Goal: Task Accomplishment & Management: Use online tool/utility

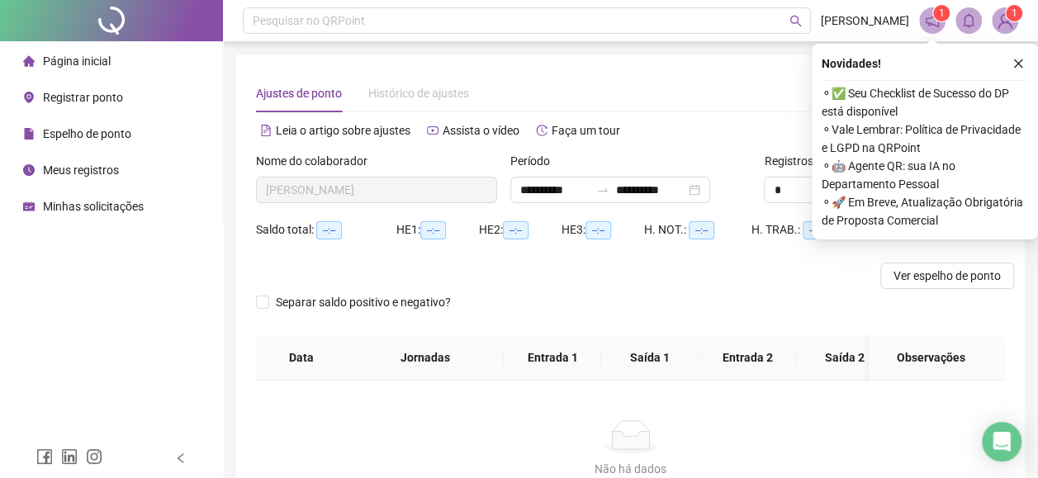
click at [91, 96] on span "Registrar ponto" at bounding box center [83, 97] width 80 height 13
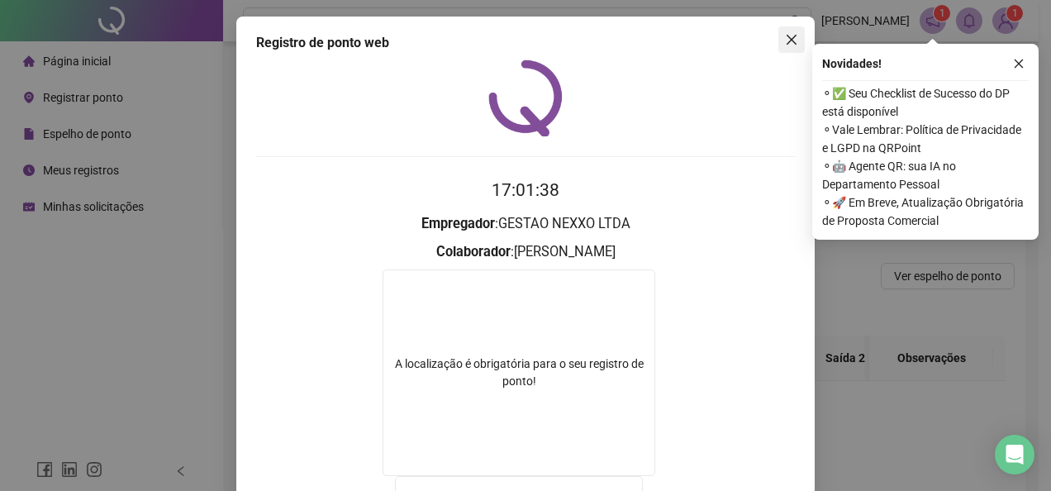
click at [786, 31] on button "Close" at bounding box center [791, 39] width 26 height 26
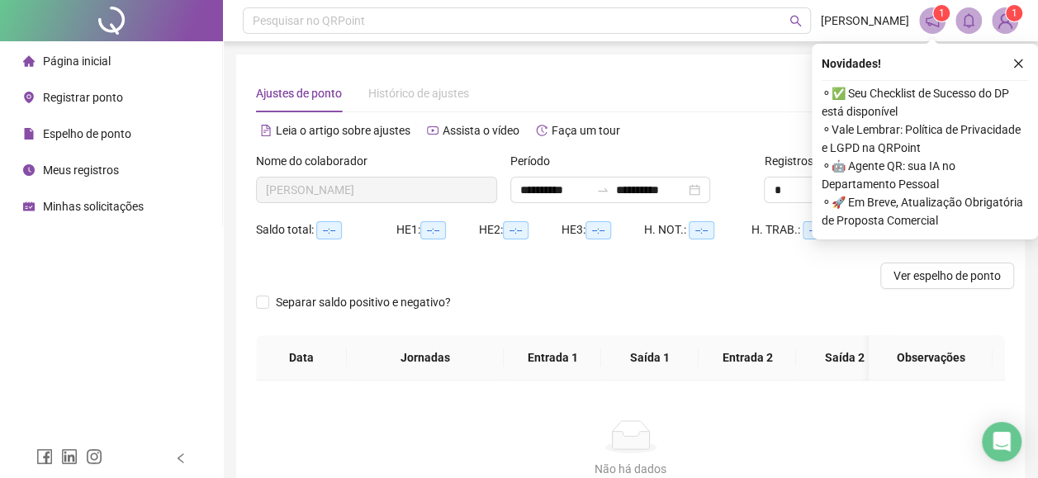
click at [79, 102] on span "Registrar ponto" at bounding box center [83, 97] width 80 height 13
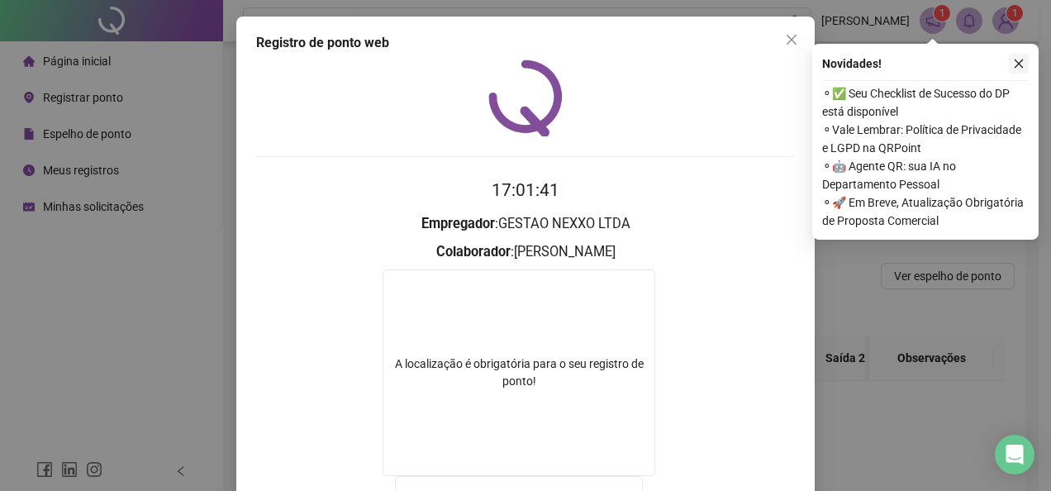
click at [1021, 61] on icon "close" at bounding box center [1018, 63] width 9 height 9
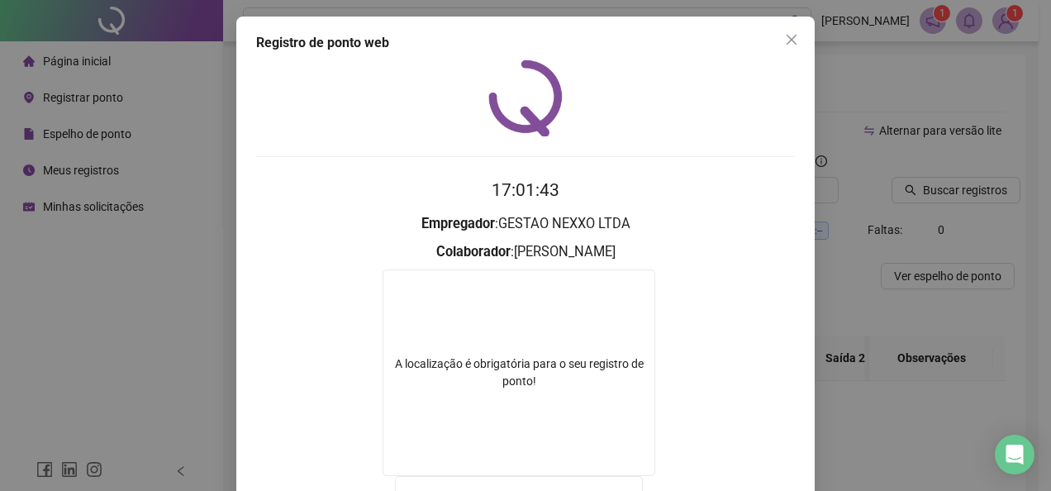
click at [785, 42] on icon "close" at bounding box center [791, 39] width 13 height 13
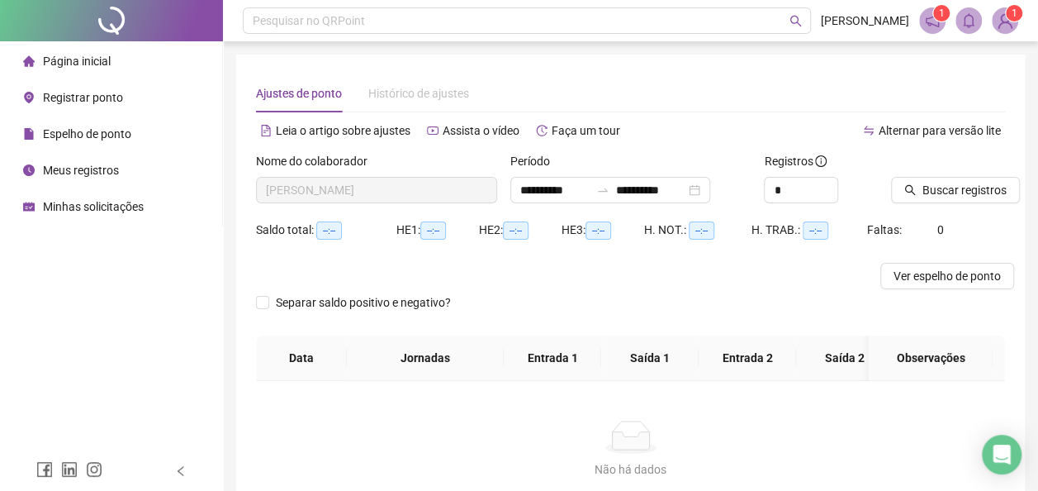
click at [122, 108] on li "Registrar ponto" at bounding box center [111, 97] width 216 height 33
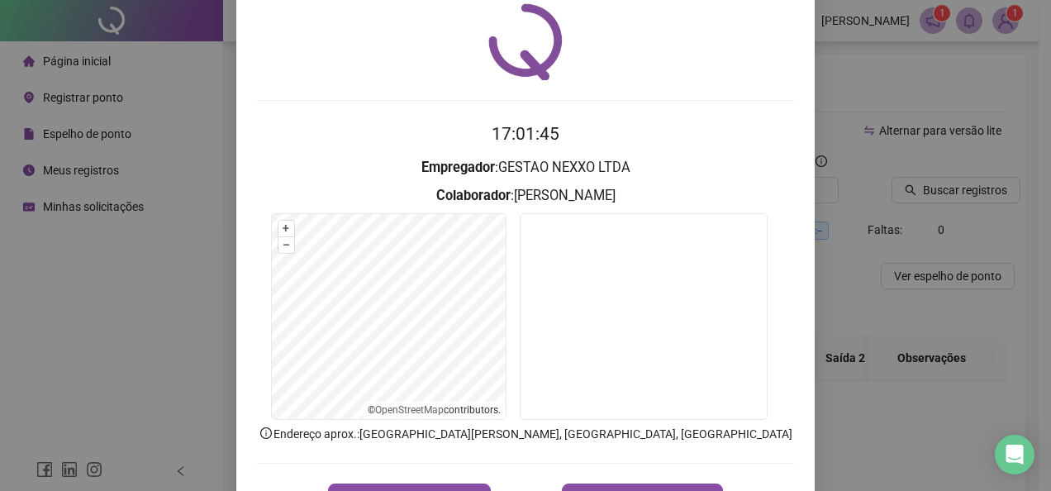
scroll to position [116, 0]
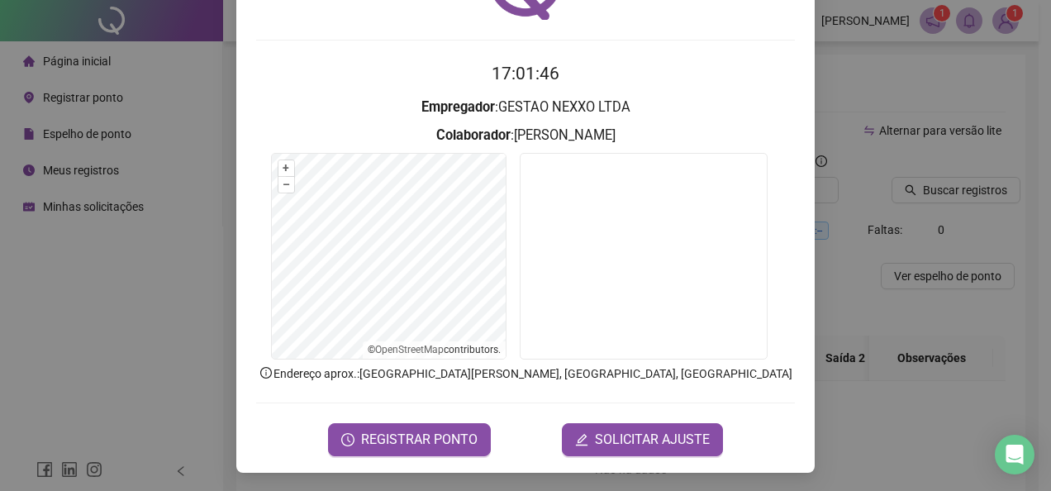
click at [443, 415] on form "17:01:46 Empregador : GESTAO NEXXO LTDA Colaborador : [PERSON_NAME] + – ⇧ › © O…" at bounding box center [525, 257] width 539 height 395
click at [439, 425] on button "REGISTRAR PONTO" at bounding box center [409, 439] width 163 height 33
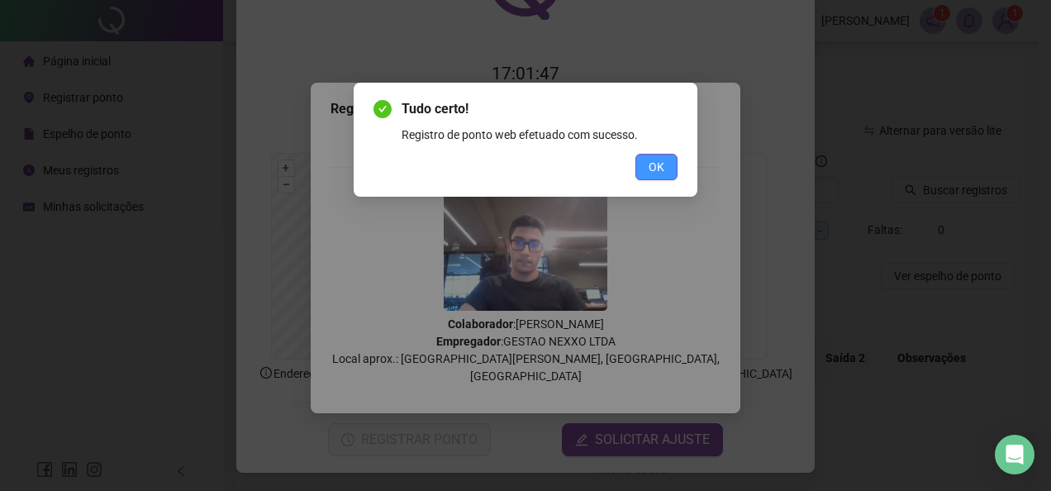
click at [672, 155] on button "OK" at bounding box center [656, 167] width 42 height 26
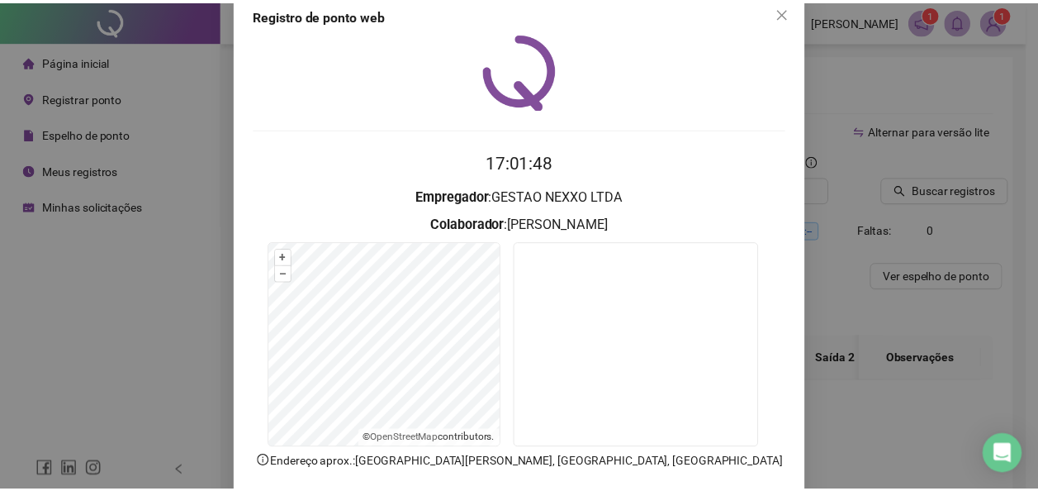
scroll to position [0, 0]
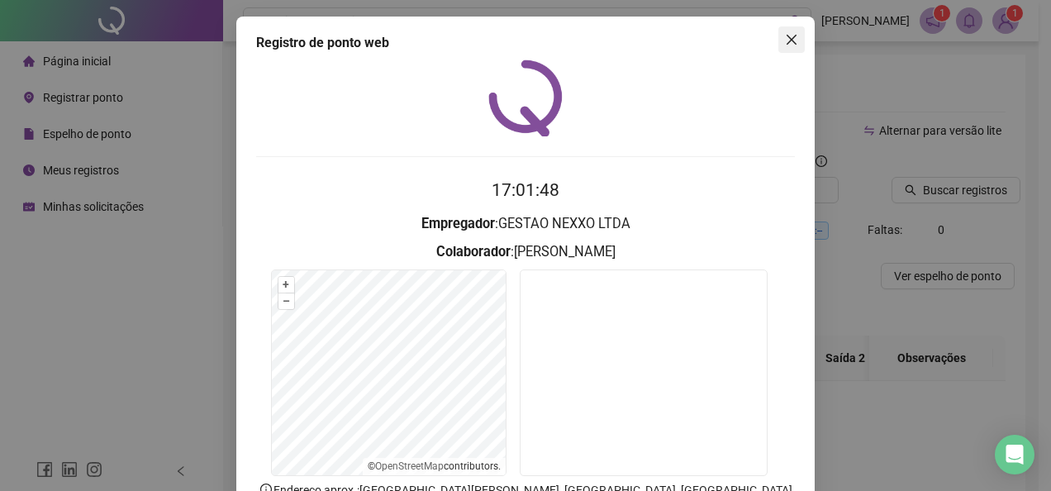
click at [785, 36] on icon "close" at bounding box center [791, 39] width 13 height 13
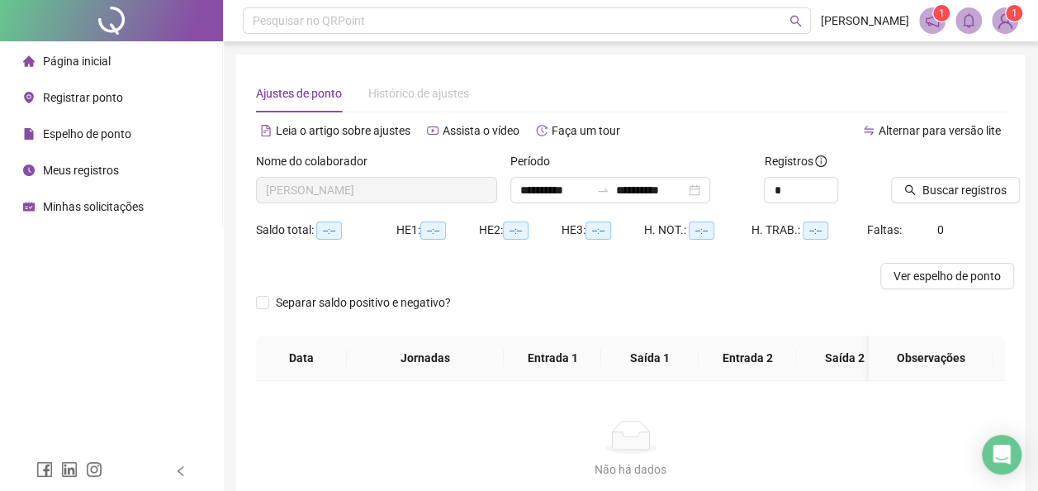
click at [100, 64] on span "Página inicial" at bounding box center [77, 61] width 68 height 13
